Goal: Task Accomplishment & Management: Complete application form

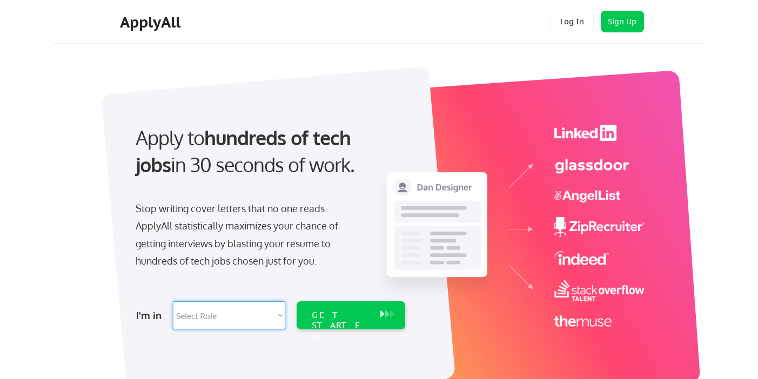
click at [173, 302] on select "Select Role Software Engineering Product Management Customer Success Sales UI/U…" at bounding box center [229, 316] width 112 height 28
select select ""hr_recruiting""
click option "HR/Recruiting" at bounding box center [0, 0] width 0 height 0
select select ""hr_recruiting""
click at [315, 315] on div "GET STARTED" at bounding box center [341, 325] width 58 height 31
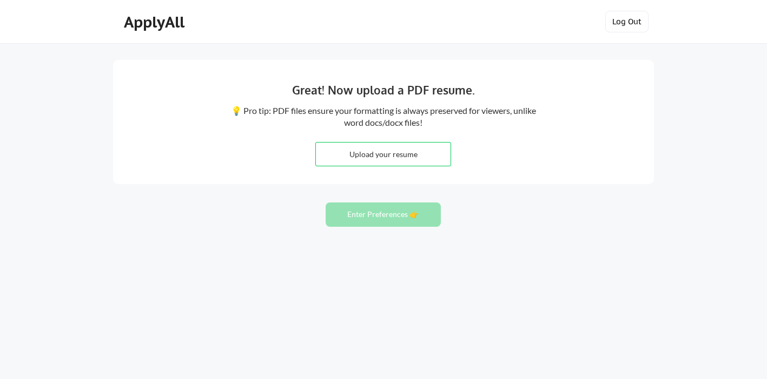
click at [633, 22] on button "Log Out" at bounding box center [626, 22] width 43 height 22
click at [620, 20] on button "Log Out" at bounding box center [626, 22] width 43 height 22
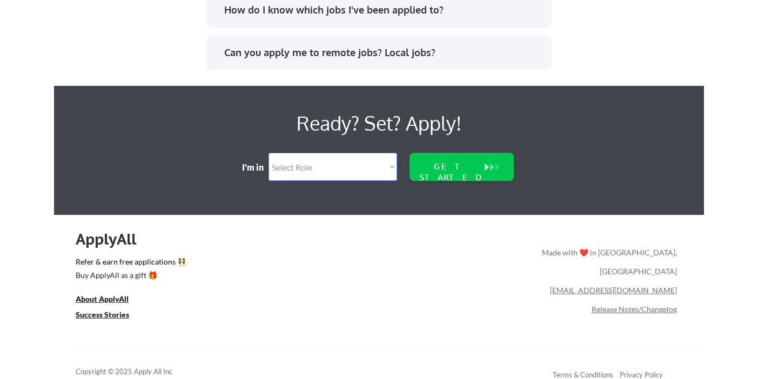
scroll to position [2332, 0]
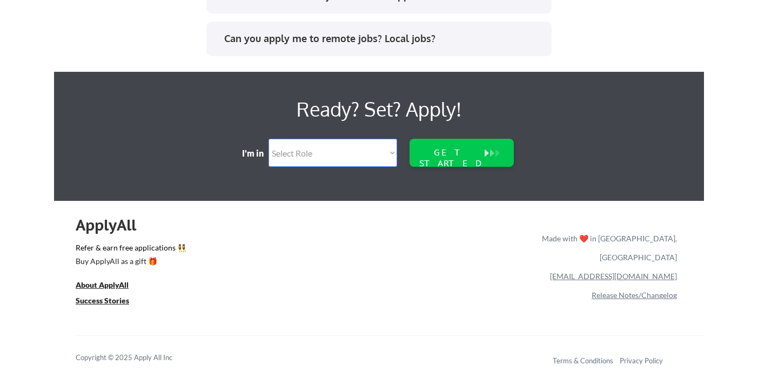
click at [269, 139] on select "Select Role Software Engineering Product Management Customer Success Sales UI/U…" at bounding box center [333, 153] width 129 height 28
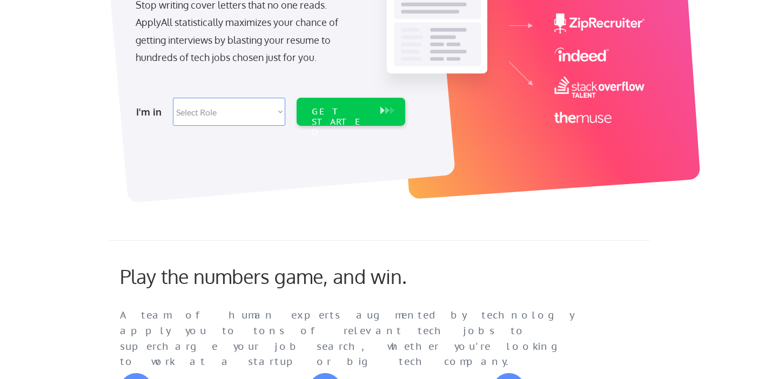
scroll to position [0, 0]
